Goal: Task Accomplishment & Management: Complete application form

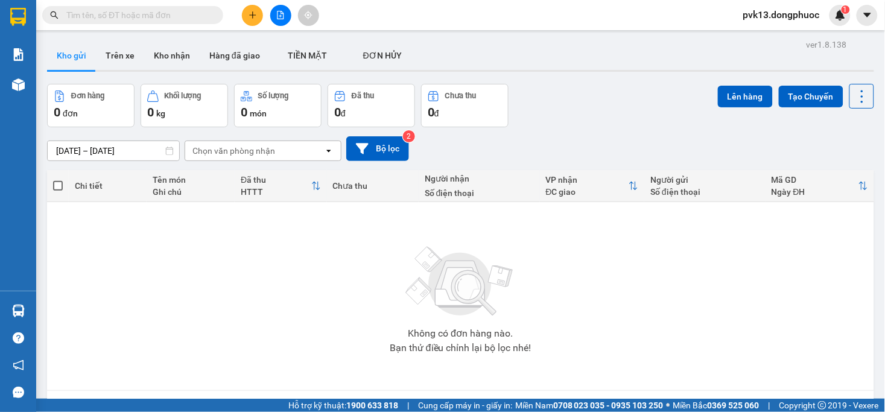
click at [253, 17] on icon "plus" at bounding box center [253, 15] width 8 height 8
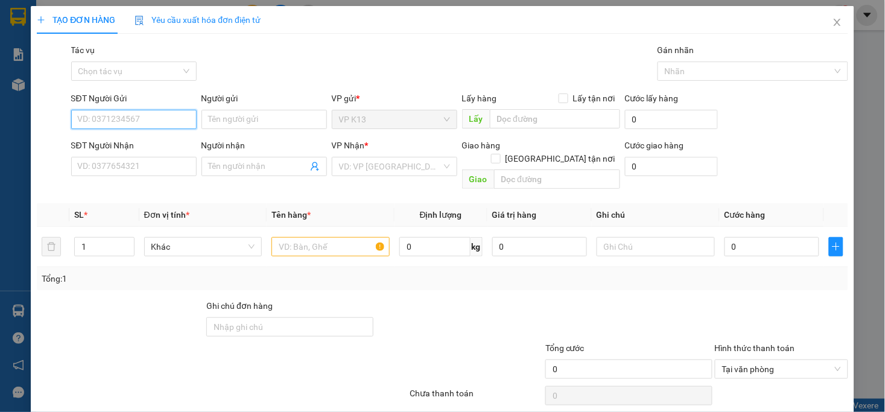
click at [124, 119] on input "SĐT Người Gửi" at bounding box center [134, 119] width 126 height 19
click at [112, 144] on div "0383613524 - HUY" at bounding box center [132, 143] width 110 height 13
type input "0383613524"
type input "HUY"
type input "0915999010"
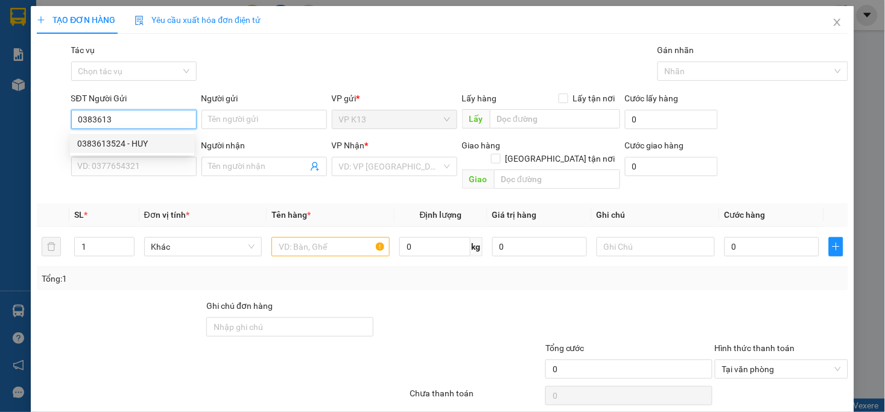
type input "ĐÔNG THẠNH"
type input "20.000"
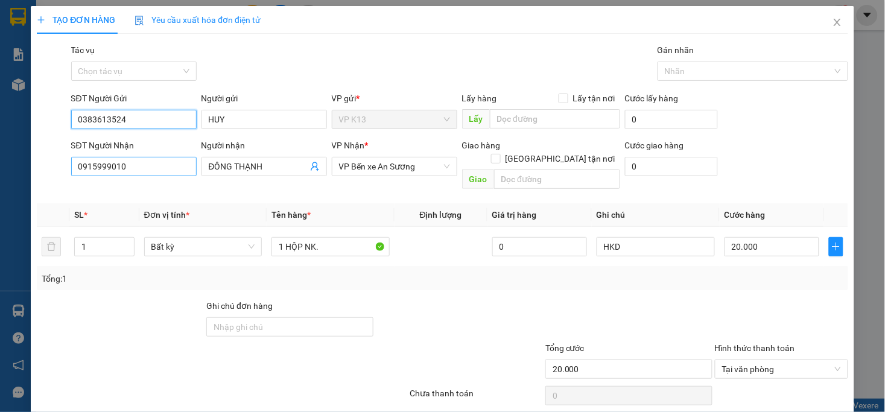
type input "0383613524"
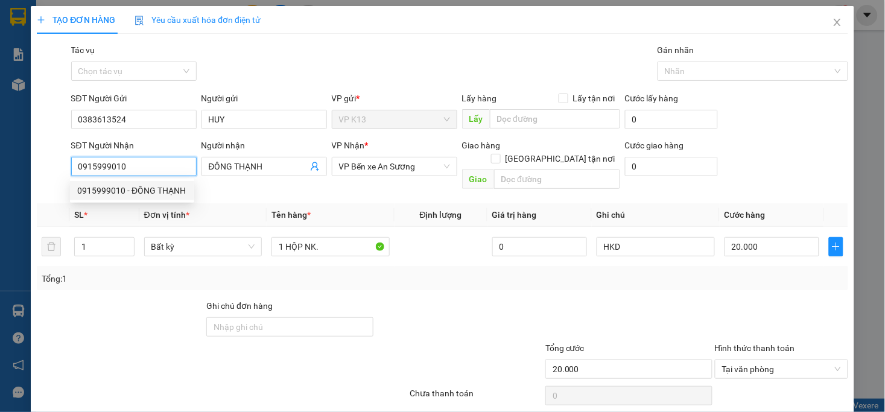
drag, startPoint x: 127, startPoint y: 171, endPoint x: 60, endPoint y: 171, distance: 66.4
click at [60, 171] on div "SĐT Người Nhận 0915999010 Người nhận ĐÔNG THẠNH VP Nhận * VP Bến xe An Sương Gi…" at bounding box center [442, 167] width 813 height 56
click at [93, 207] on div "0976290978 - HẠNH LABO" at bounding box center [132, 209] width 110 height 13
type input "0976290978"
type input "HẠNH LABO"
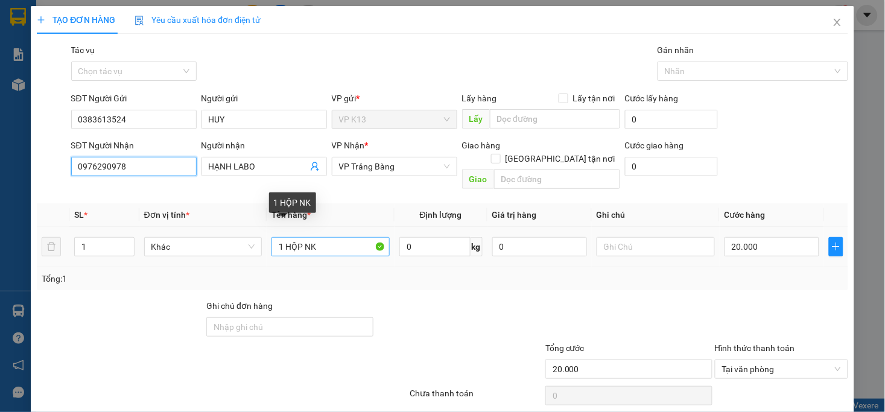
type input "0976290978"
click at [334, 237] on input "1 HỘP NK" at bounding box center [331, 246] width 118 height 19
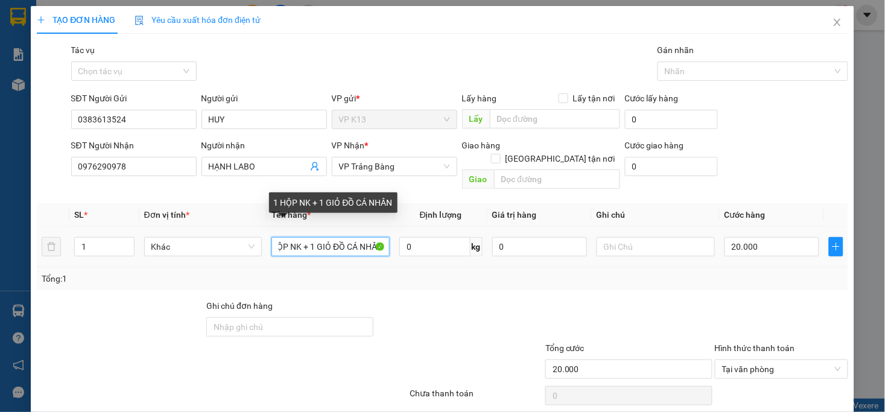
scroll to position [0, 21]
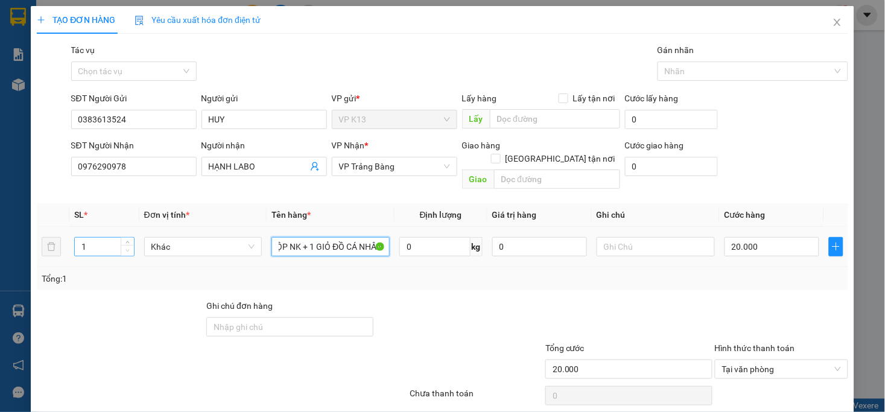
click at [126, 249] on icon "down" at bounding box center [128, 251] width 4 height 4
type input "1 HỘP NK + 1 GIỎ ĐỒ CÁ NHÂN"
type input "2"
click at [127, 243] on icon "up" at bounding box center [128, 244] width 4 height 2
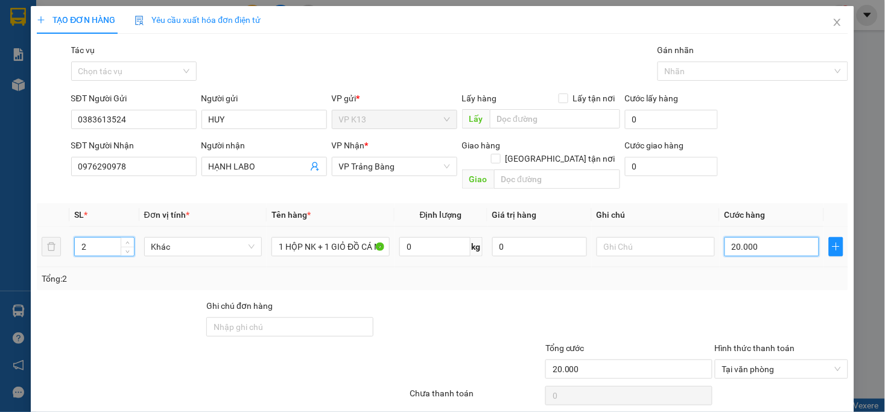
click at [774, 237] on input "20.000" at bounding box center [772, 246] width 95 height 19
type input "03"
type input "30"
type input "030"
drag, startPoint x: 757, startPoint y: 230, endPoint x: 704, endPoint y: 237, distance: 53.5
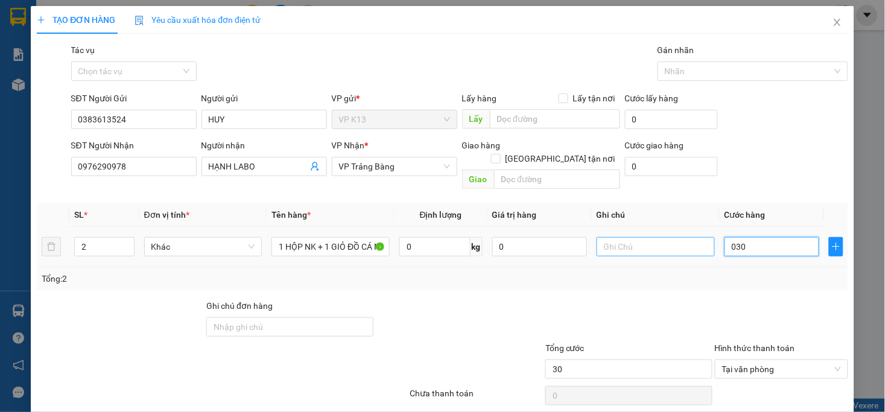
click at [704, 237] on tr "2 Khác 1 HỘP NK + 1 GIỎ ĐỒ CÁ NHÂN 0 kg 0 030" at bounding box center [442, 247] width 811 height 40
type input "0"
type input "2"
type input "02"
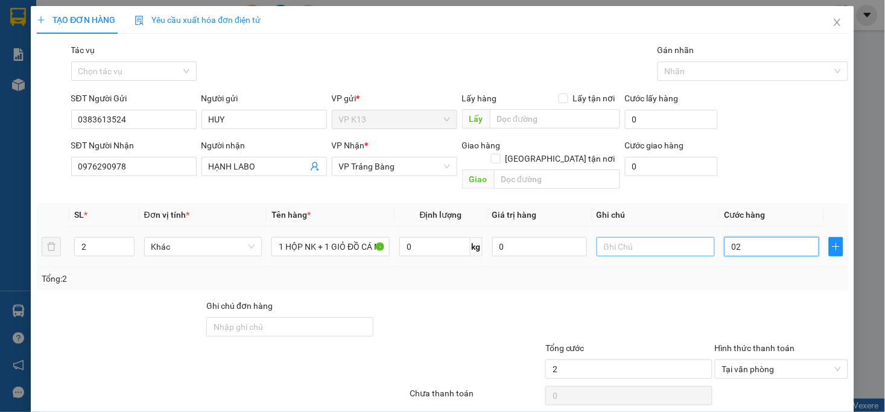
type input "0"
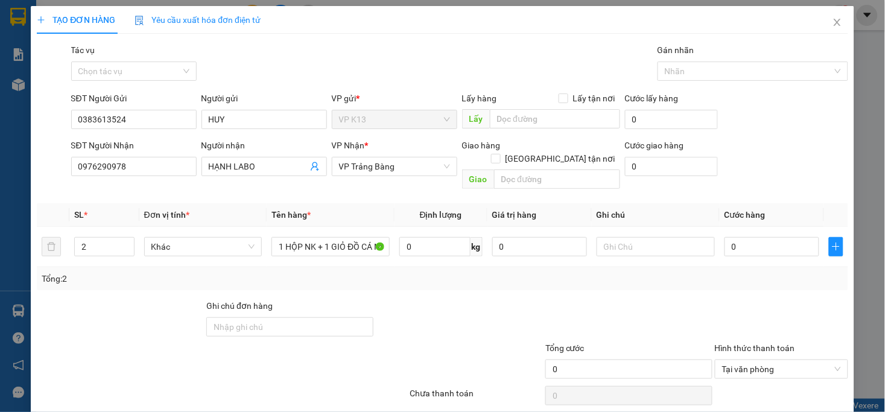
click at [725, 304] on div at bounding box center [782, 320] width 136 height 42
click at [731, 237] on input "0" at bounding box center [772, 246] width 95 height 19
click at [124, 247] on span "down" at bounding box center [127, 250] width 7 height 7
type input "1"
click at [126, 249] on icon "down" at bounding box center [128, 251] width 4 height 4
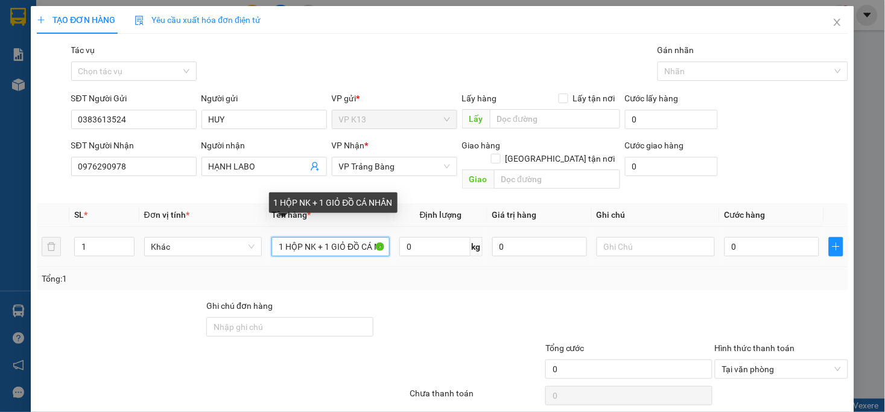
scroll to position [0, 21]
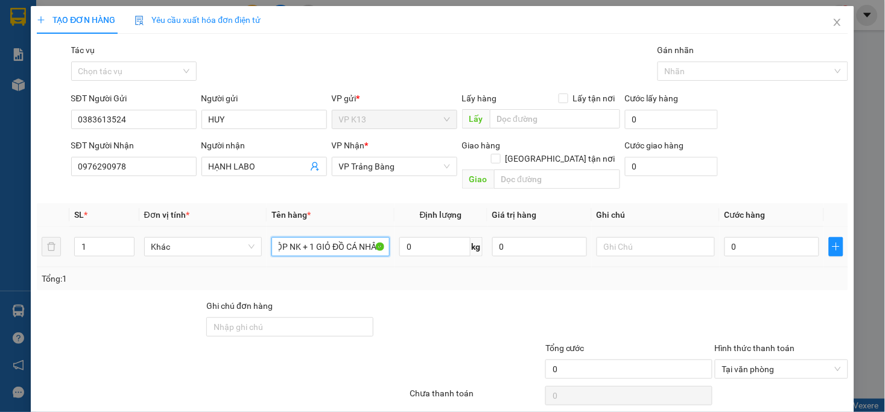
drag, startPoint x: 314, startPoint y: 235, endPoint x: 394, endPoint y: 244, distance: 80.2
click at [394, 244] on tr "1 Khác 1 HỘP NK + 1 GIỎ ĐỒ CÁ NHÂN 0 kg 0 0" at bounding box center [442, 247] width 811 height 40
type input "1 HỘP NK"
click at [769, 237] on input "0" at bounding box center [772, 246] width 95 height 19
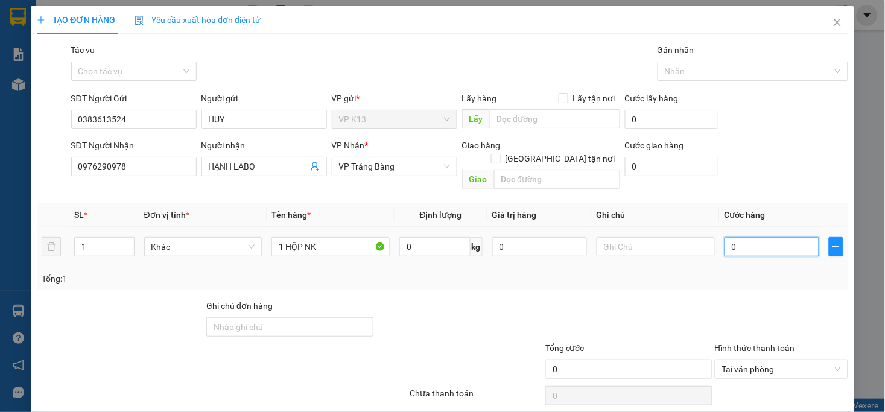
type input "2"
type input "20"
type input "20.000"
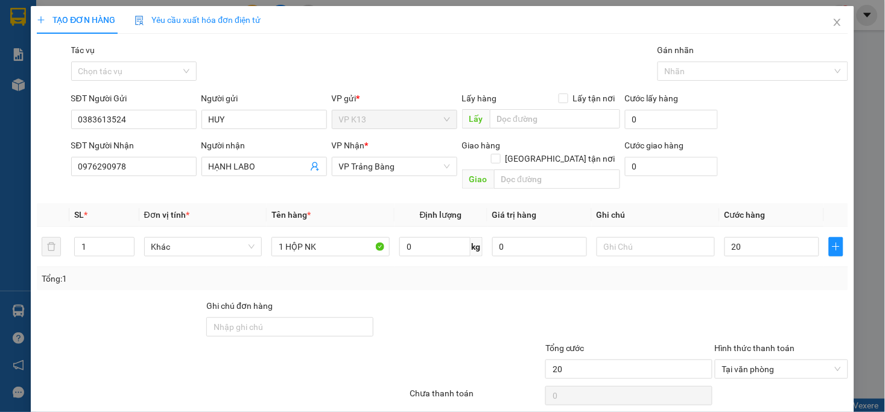
type input "20.000"
click at [673, 299] on div at bounding box center [629, 320] width 170 height 42
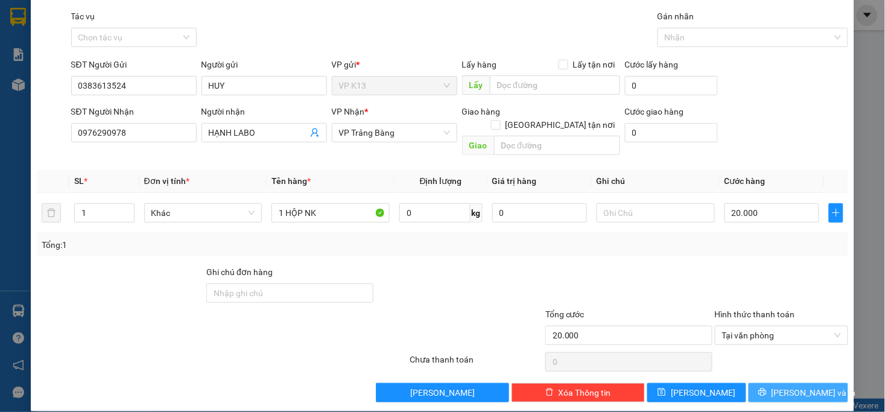
click at [785, 386] on span "[PERSON_NAME] và In" at bounding box center [814, 392] width 84 height 13
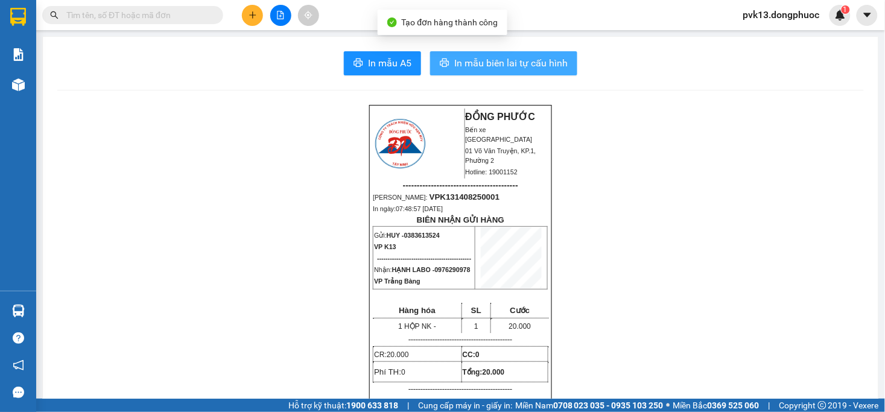
click at [496, 61] on span "In mẫu biên lai tự cấu hình" at bounding box center [510, 63] width 113 height 15
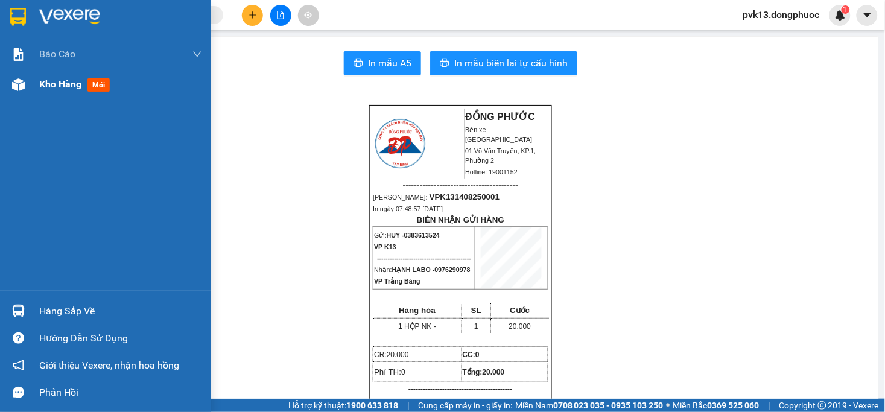
click at [50, 86] on span "Kho hàng" at bounding box center [60, 83] width 42 height 11
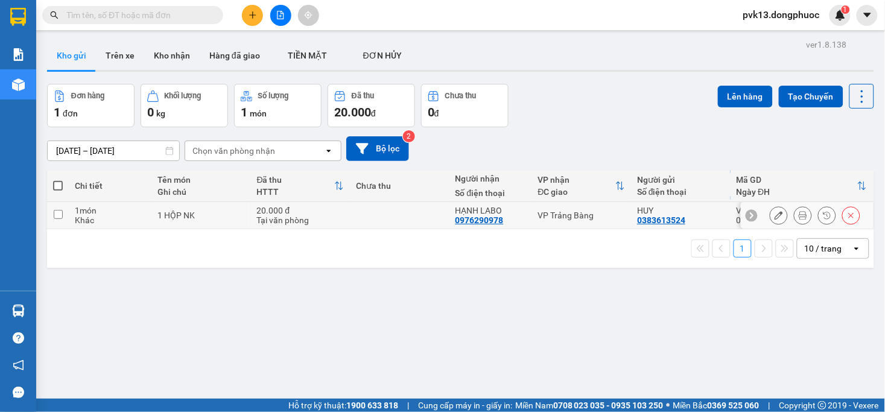
click at [60, 213] on input "checkbox" at bounding box center [58, 214] width 9 height 9
checkbox input "true"
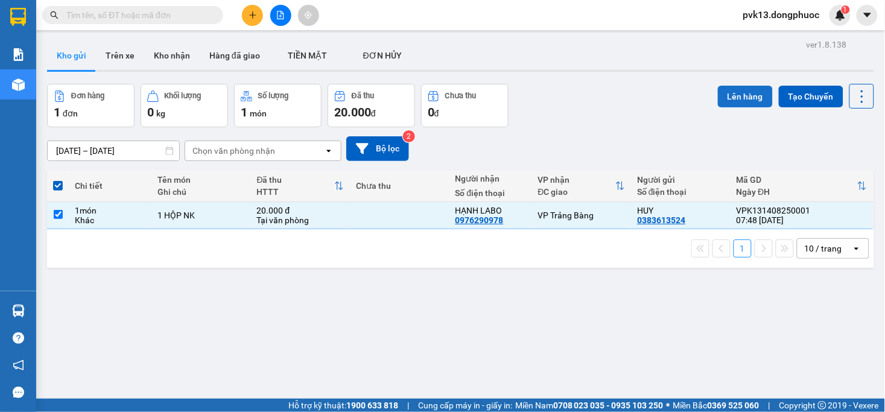
click at [727, 93] on button "Lên hàng" at bounding box center [745, 97] width 55 height 22
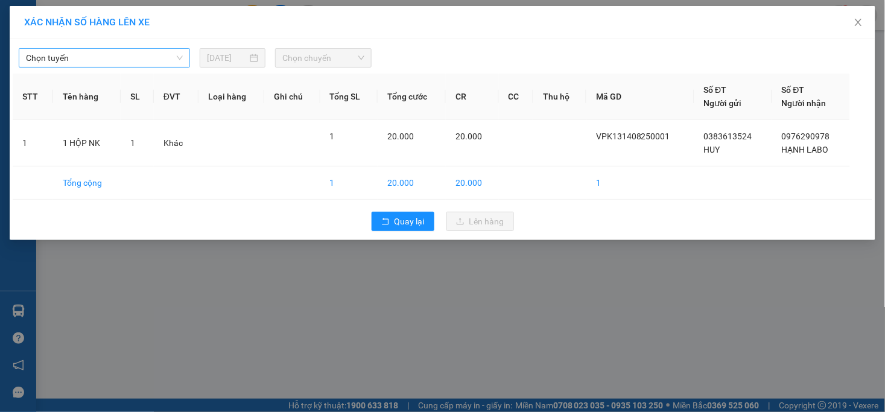
click at [122, 62] on span "Chọn tuyến" at bounding box center [104, 58] width 157 height 18
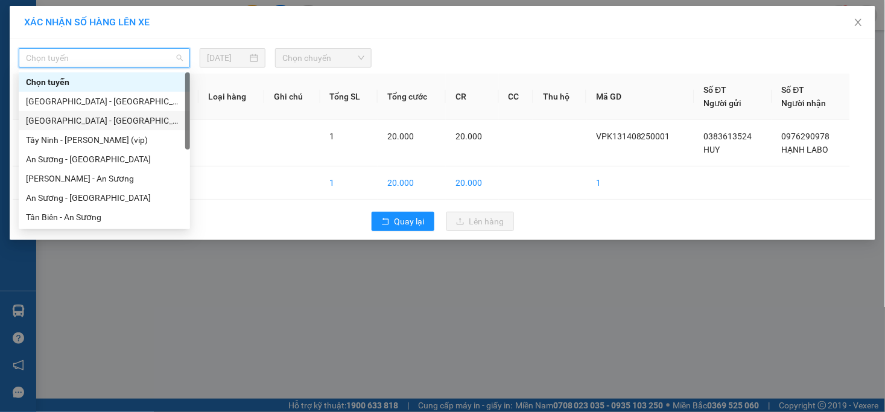
scroll to position [67, 0]
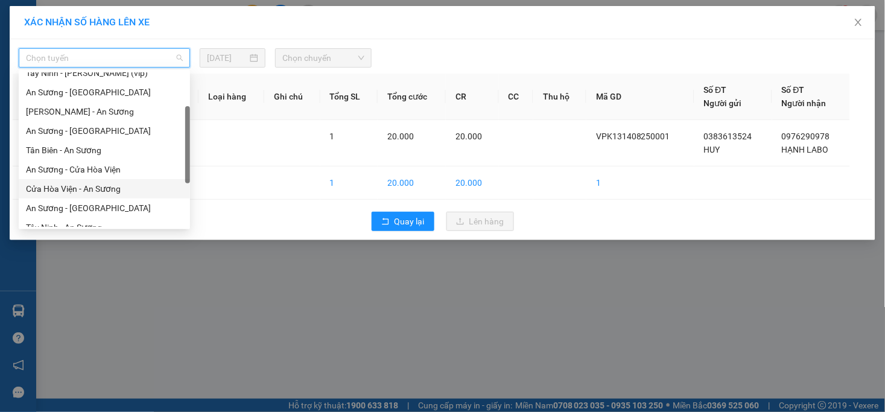
click at [100, 192] on div "Cửa Hòa Viện - An Sương" at bounding box center [104, 188] width 157 height 13
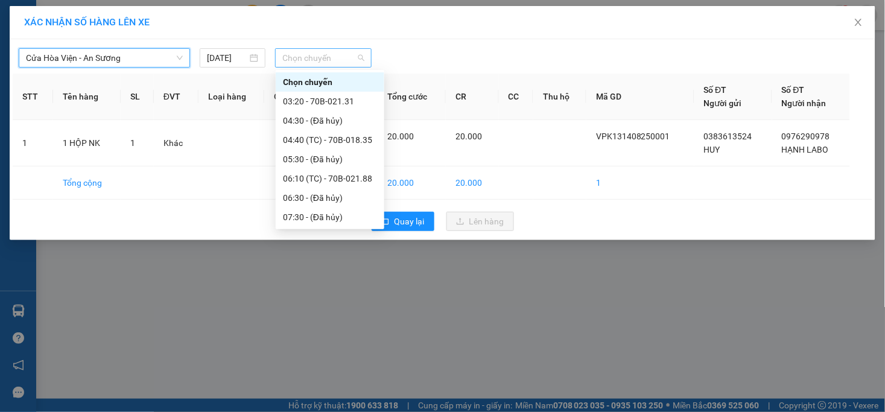
click at [329, 54] on span "Chọn chuyến" at bounding box center [322, 58] width 81 height 18
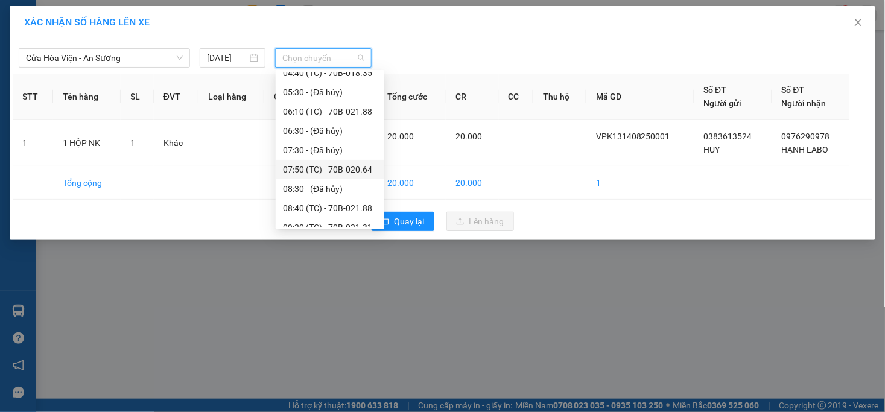
click at [358, 173] on div "07:50 (TC) - 70B-020.64" at bounding box center [330, 169] width 94 height 13
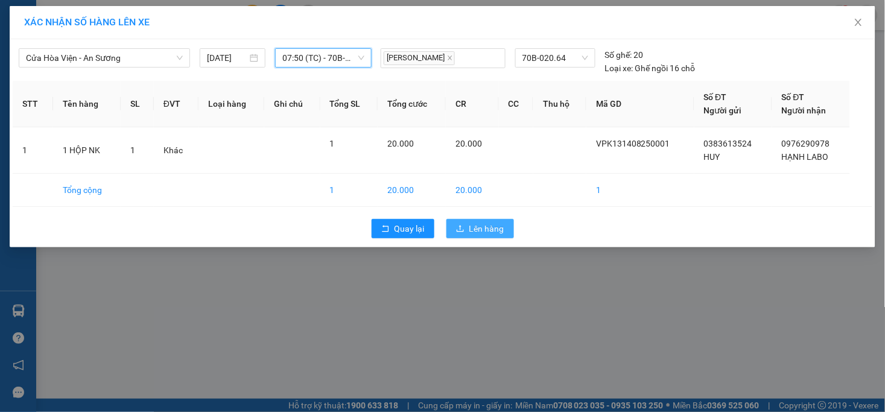
click at [491, 227] on span "Lên hàng" at bounding box center [486, 228] width 35 height 13
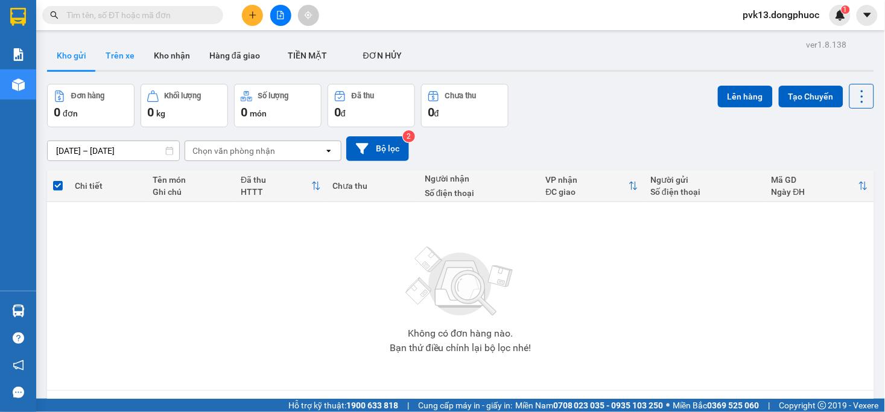
click at [110, 52] on button "Trên xe" at bounding box center [120, 55] width 48 height 29
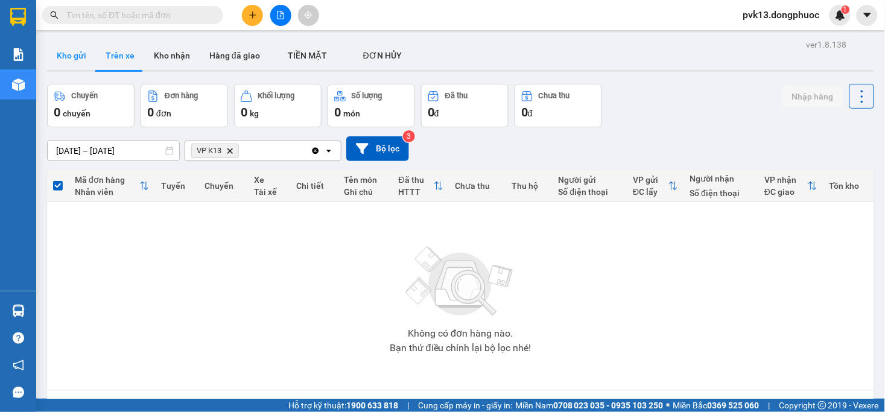
click at [79, 56] on button "Kho gửi" at bounding box center [71, 55] width 49 height 29
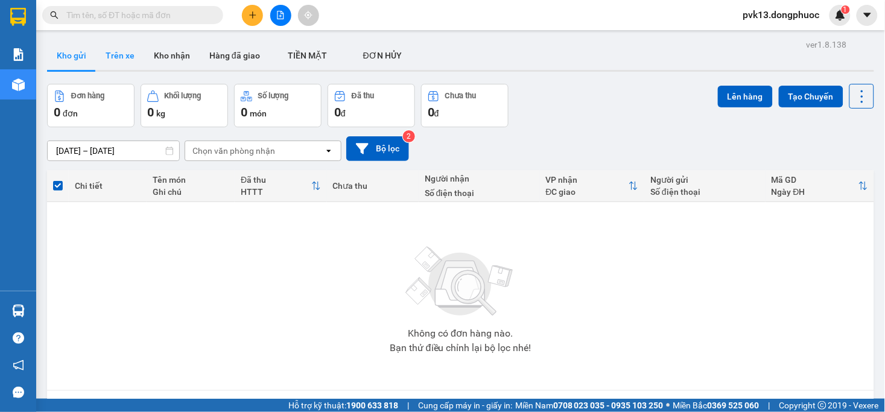
click at [132, 50] on button "Trên xe" at bounding box center [120, 55] width 48 height 29
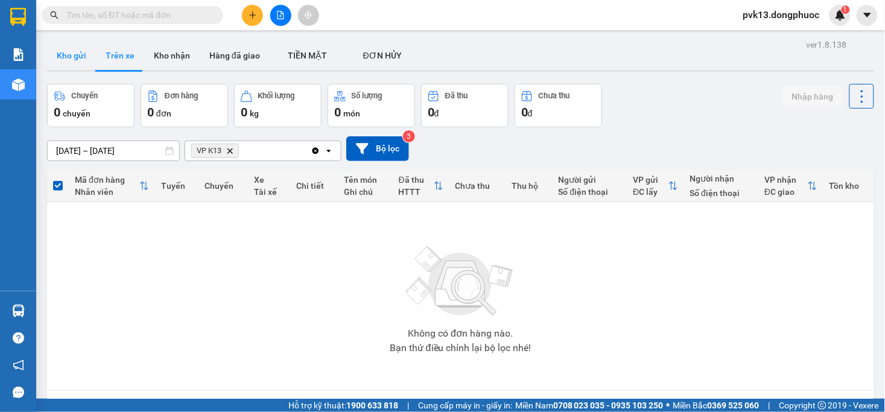
click at [63, 55] on button "Kho gửi" at bounding box center [71, 55] width 49 height 29
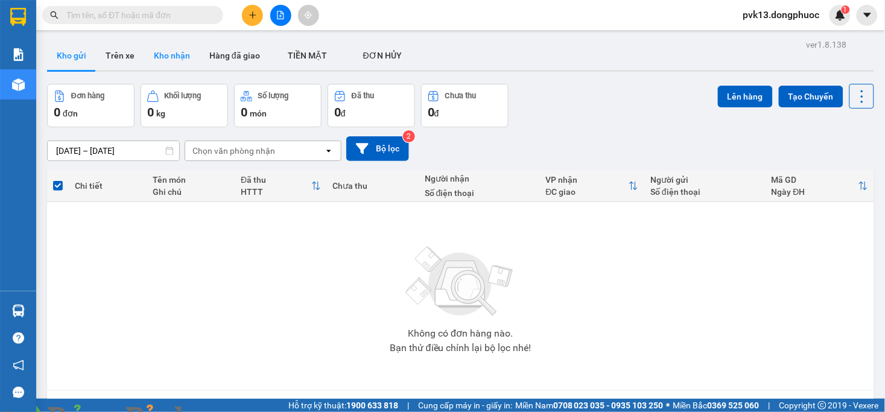
click at [178, 56] on button "Kho nhận" at bounding box center [172, 55] width 56 height 29
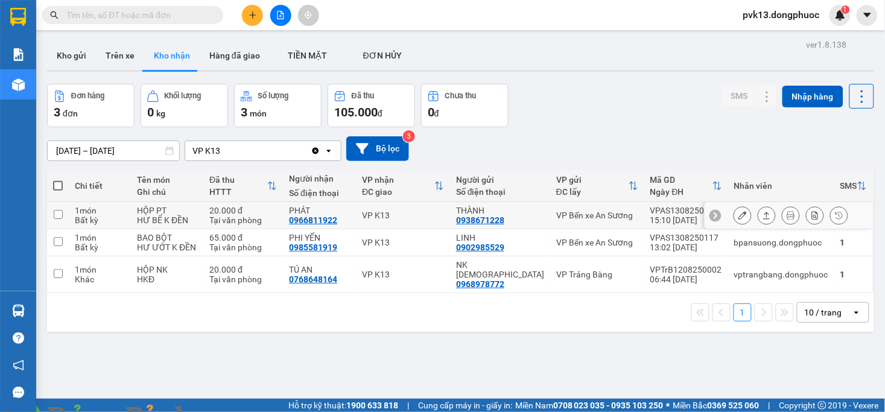
click at [444, 214] on div "VP K13" at bounding box center [403, 216] width 82 height 10
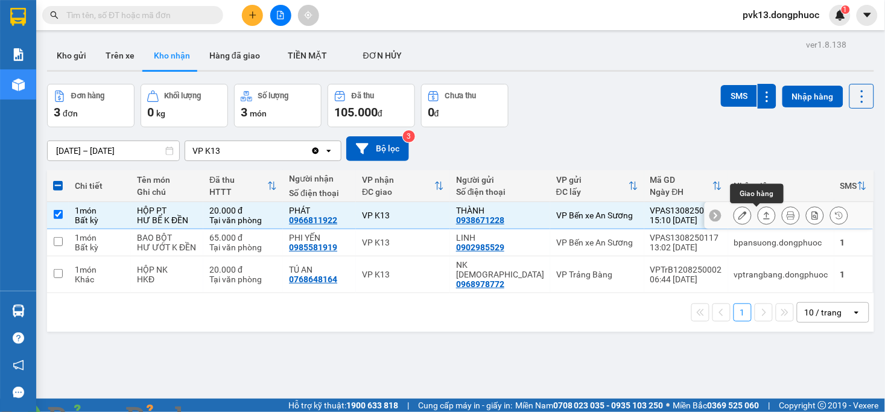
click at [763, 214] on icon at bounding box center [767, 215] width 8 height 8
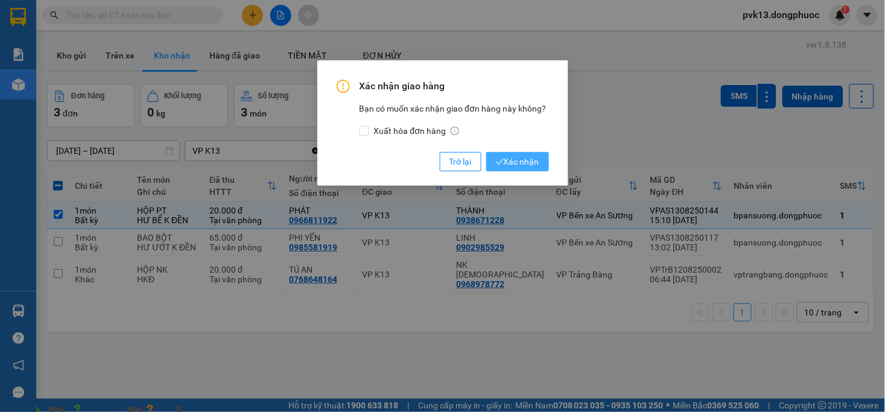
click at [524, 164] on span "Xác nhận" at bounding box center [517, 161] width 43 height 13
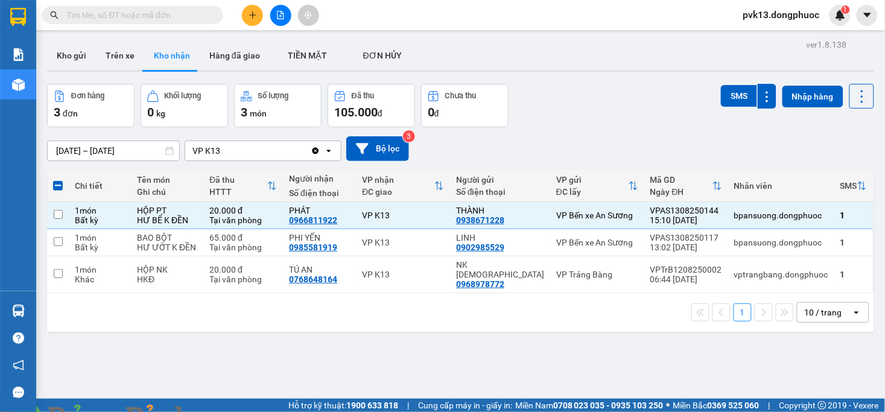
checkbox input "false"
